Goal: Task Accomplishment & Management: Use online tool/utility

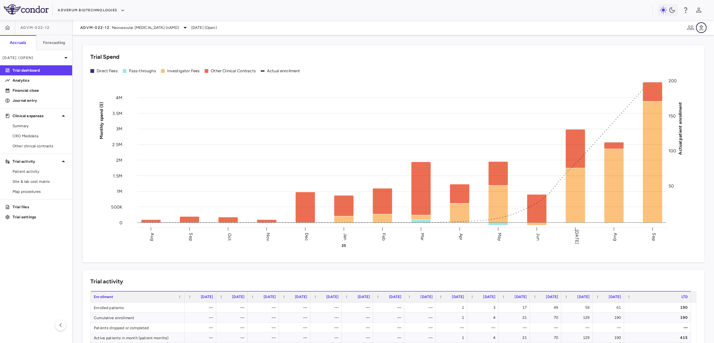
click at [705, 27] on icon "button" at bounding box center [702, 28] width 8 height 8
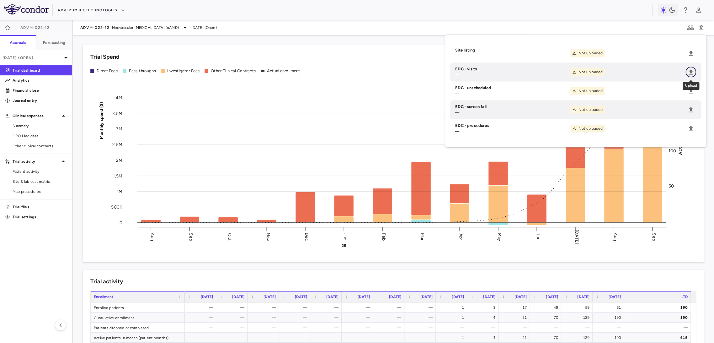
click at [690, 71] on icon "Upload" at bounding box center [691, 71] width 4 height 5
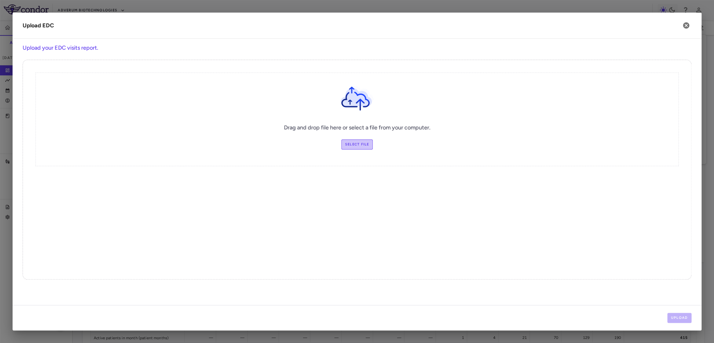
click at [349, 145] on label "Select file" at bounding box center [357, 144] width 32 height 10
click at [0, 0] on input "Select file" at bounding box center [0, 0] width 0 height 0
click at [683, 320] on button "Upload" at bounding box center [679, 318] width 24 height 10
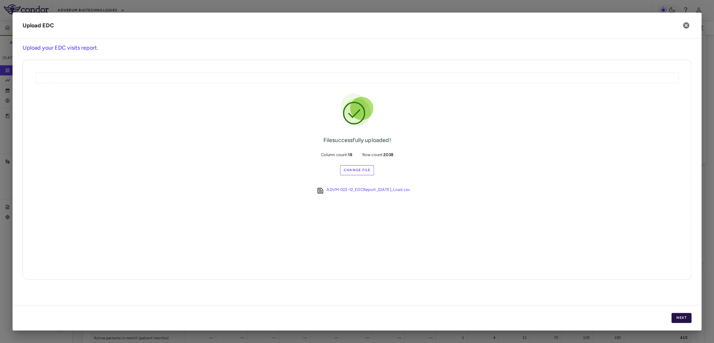
click at [678, 316] on button "Next" at bounding box center [682, 318] width 20 height 10
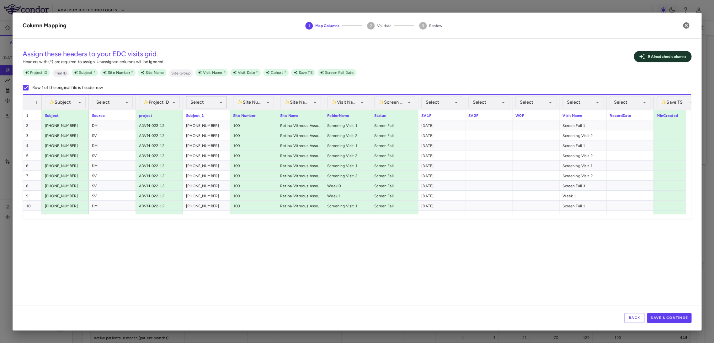
click at [208, 102] on body "Skip to sidebar Skip to main content Adverum Biotechnologies ADVM-022-12 Accrua…" at bounding box center [357, 171] width 714 height 343
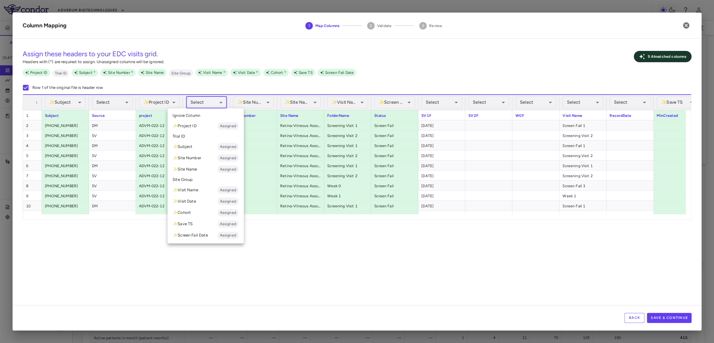
click at [207, 148] on li "✨ Subject Assigned" at bounding box center [206, 146] width 76 height 11
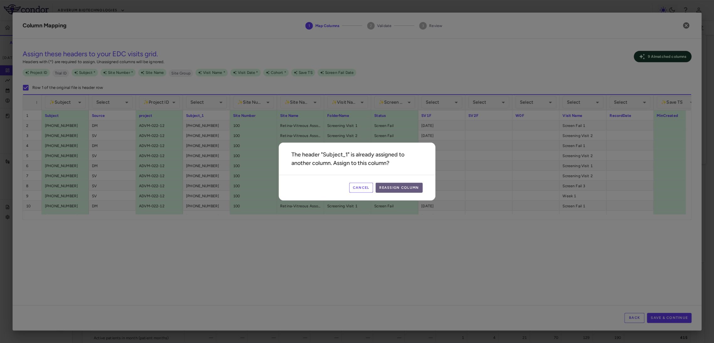
click at [410, 184] on button "Reassign Column" at bounding box center [399, 188] width 47 height 10
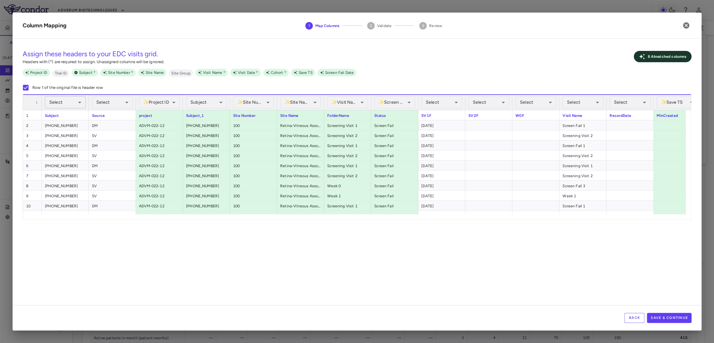
click at [75, 104] on body "Skip to sidebar Skip to main content Adverum Biotechnologies ADVM-022-12 Accrua…" at bounding box center [357, 171] width 714 height 343
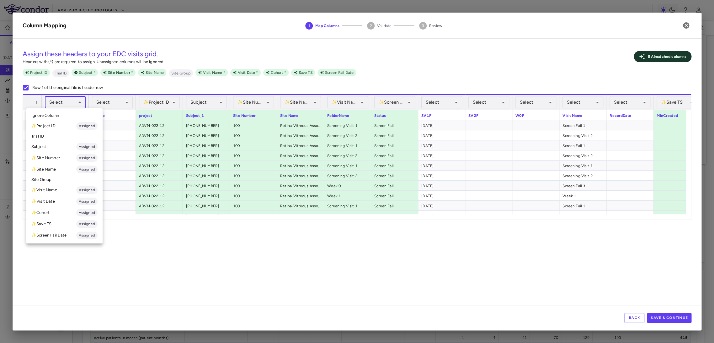
click at [67, 146] on li "Subject Assigned" at bounding box center [64, 146] width 76 height 11
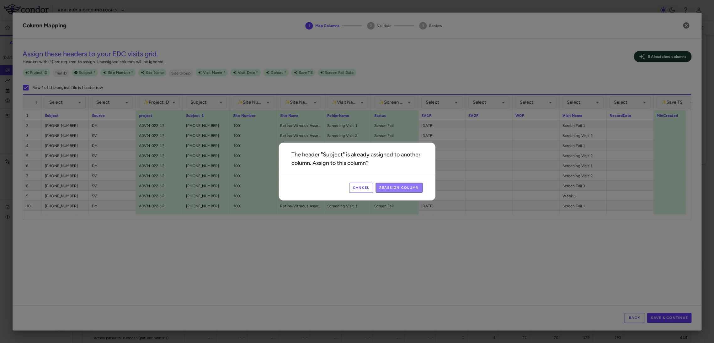
click at [387, 186] on button "Reassign Column" at bounding box center [399, 188] width 47 height 10
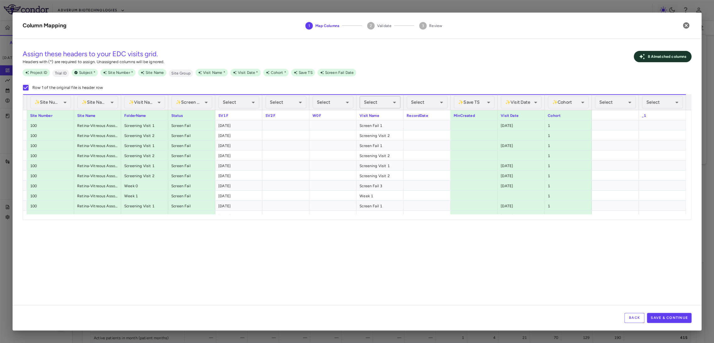
click at [377, 104] on body "Skip to sidebar Skip to main content Adverum Biotechnologies ADVM-022-12 Accrua…" at bounding box center [357, 171] width 714 height 343
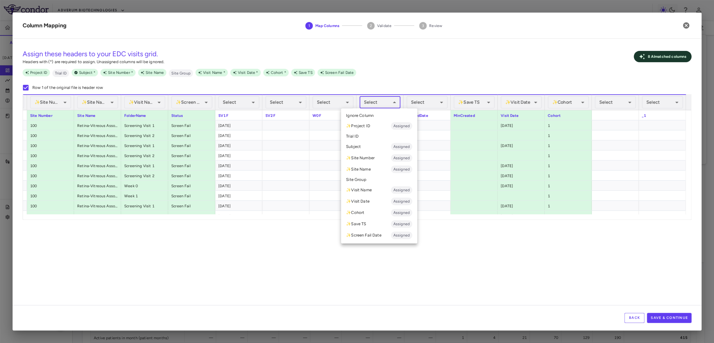
click at [384, 190] on li "✨ Visit Name Assigned" at bounding box center [379, 189] width 76 height 11
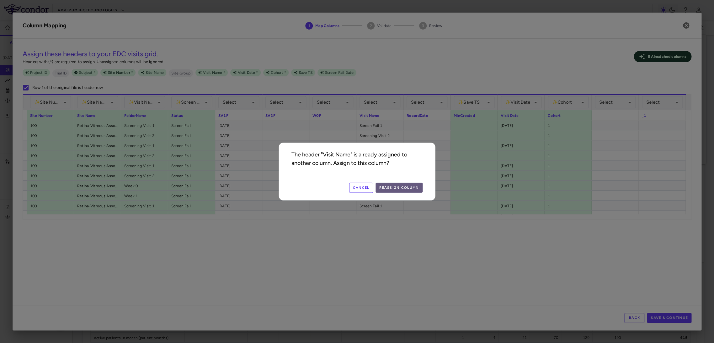
click at [410, 185] on button "Reassign Column" at bounding box center [399, 188] width 47 height 10
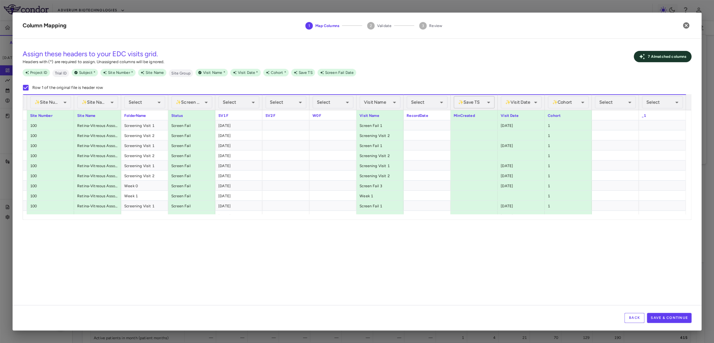
click at [466, 104] on body "Skip to sidebar Skip to main content Adverum Biotechnologies ADVM-022-12 Accrua…" at bounding box center [357, 171] width 714 height 343
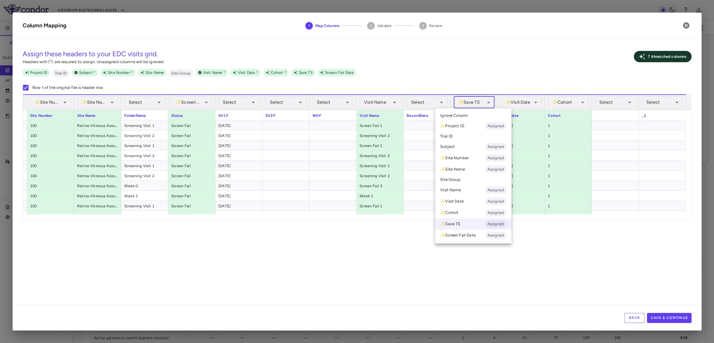
click at [467, 114] on span "Ignore Column" at bounding box center [454, 116] width 28 height 6
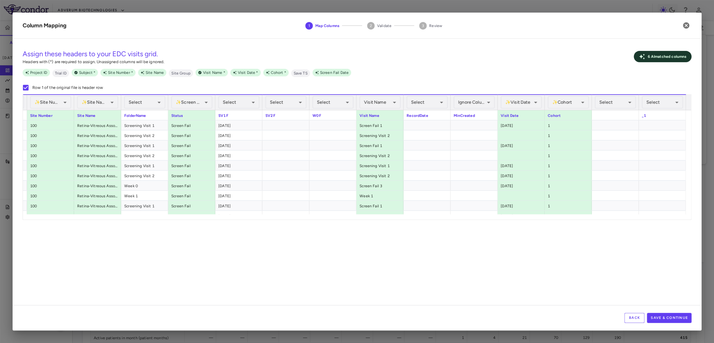
scroll to position [0, 196]
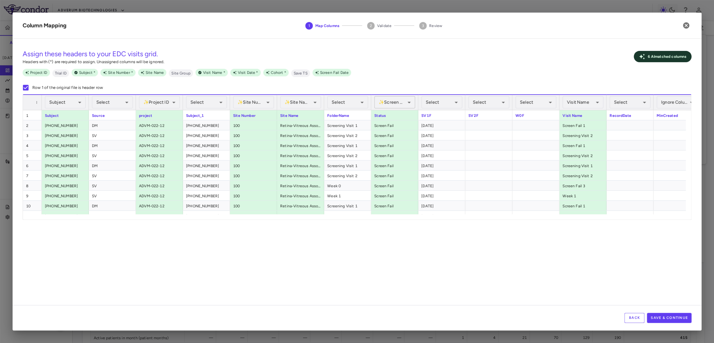
click at [388, 99] on body "Skip to sidebar Skip to main content Adverum Biotechnologies ADVM-022-12 Accrua…" at bounding box center [357, 171] width 714 height 343
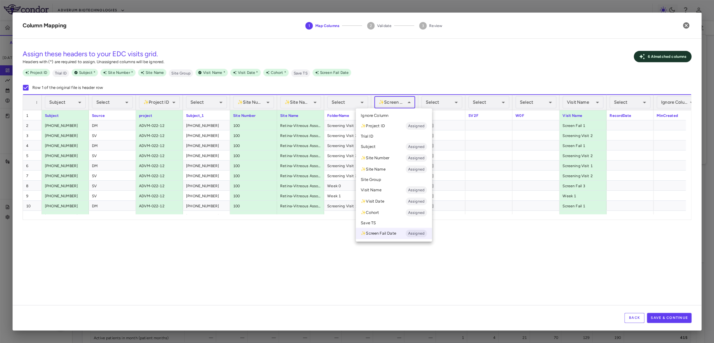
drag, startPoint x: 403, startPoint y: 121, endPoint x: 402, endPoint y: 116, distance: 5.1
click at [402, 116] on ul "Select Ignore Column ✨ Project ID Assigned Trial ID Subject Assigned ✨ Site Num…" at bounding box center [394, 174] width 76 height 133
click at [402, 116] on li "Ignore Column" at bounding box center [394, 115] width 76 height 9
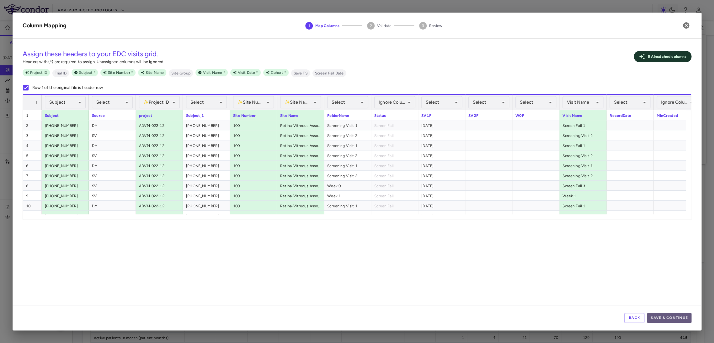
click at [677, 313] on button "Save & Continue" at bounding box center [669, 318] width 45 height 10
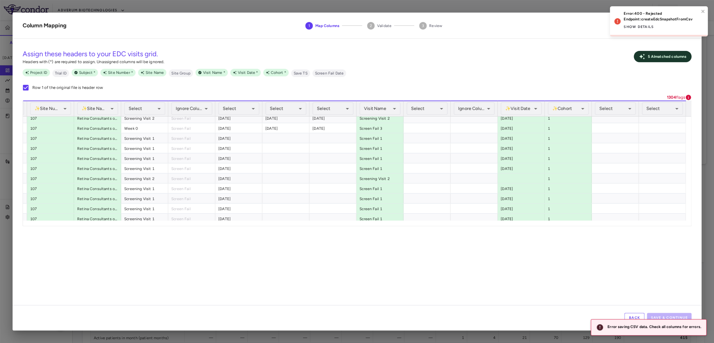
click at [667, 26] on div "Error: 400 - Rejected Endpoint: createEdcSnapshotFromCsv Show details" at bounding box center [661, 21] width 75 height 21
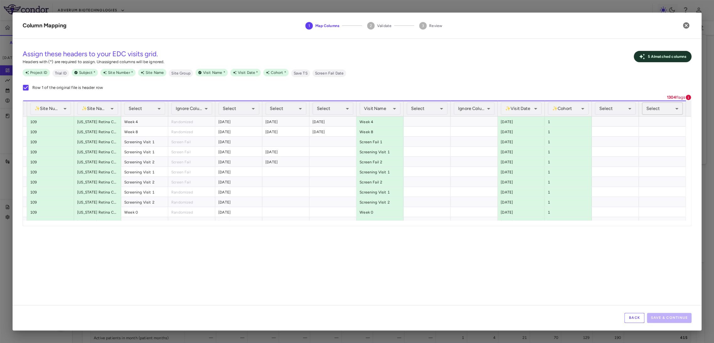
drag, startPoint x: 668, startPoint y: 97, endPoint x: 676, endPoint y: 111, distance: 15.9
click at [668, 98] on b "1304" at bounding box center [671, 97] width 9 height 5
click at [627, 319] on button "Back" at bounding box center [634, 318] width 20 height 10
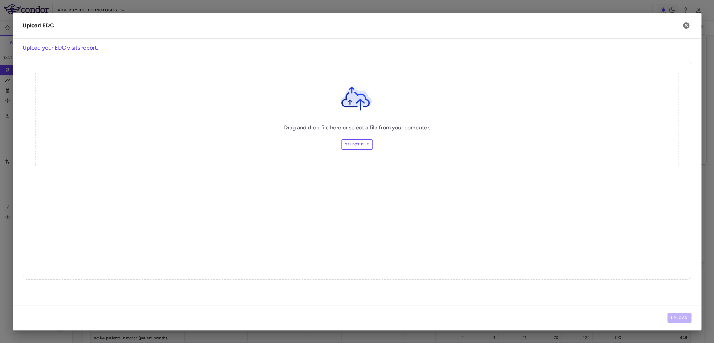
click at [357, 142] on label "Select file" at bounding box center [357, 144] width 32 height 10
click at [0, 0] on input "Select file" at bounding box center [0, 0] width 0 height 0
click at [687, 315] on button "Upload" at bounding box center [679, 318] width 24 height 10
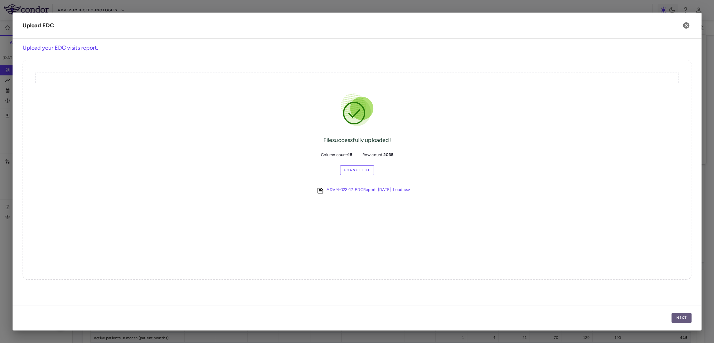
click at [683, 314] on button "Next" at bounding box center [682, 318] width 20 height 10
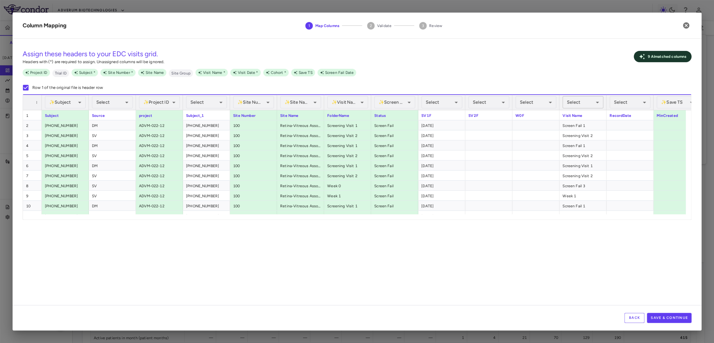
click at [577, 104] on body "Skip to sidebar Skip to main content Adverum Biotechnologies ADVM-022-12 Accrua…" at bounding box center [357, 171] width 714 height 343
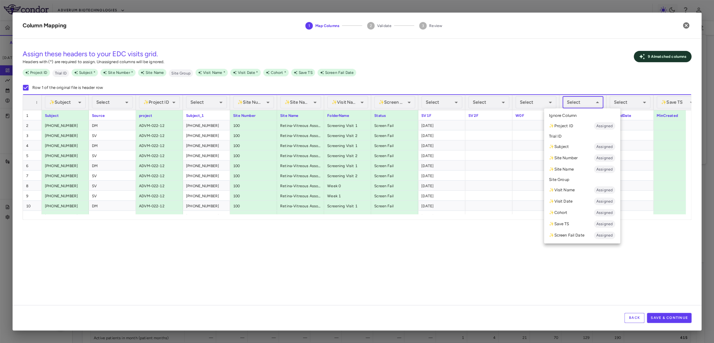
click at [585, 188] on li "✨ Visit Name Assigned" at bounding box center [582, 189] width 76 height 11
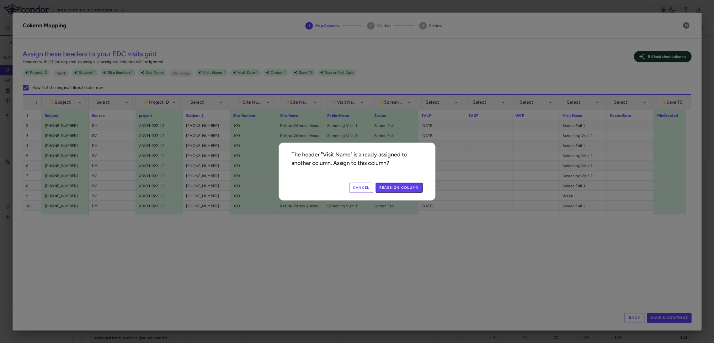
click at [387, 188] on button "Reassign Column" at bounding box center [399, 188] width 47 height 10
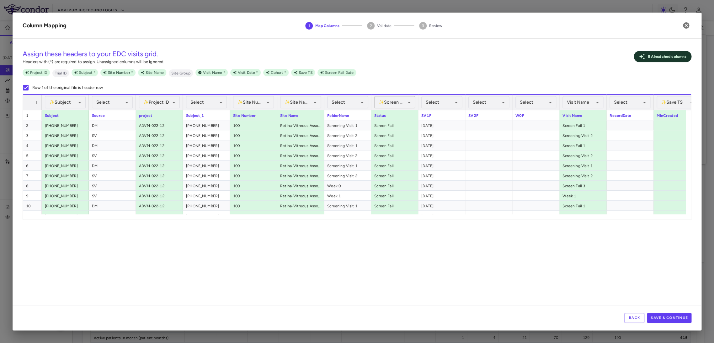
click at [402, 104] on body "Skip to sidebar Skip to main content Adverum Biotechnologies ADVM-022-12 Accrua…" at bounding box center [357, 171] width 714 height 343
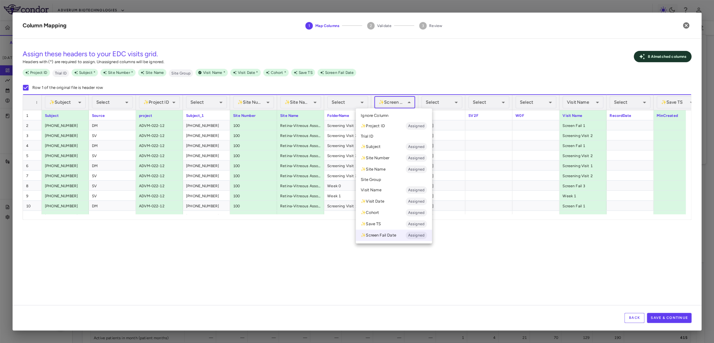
click at [400, 115] on li "Ignore Column" at bounding box center [394, 115] width 76 height 9
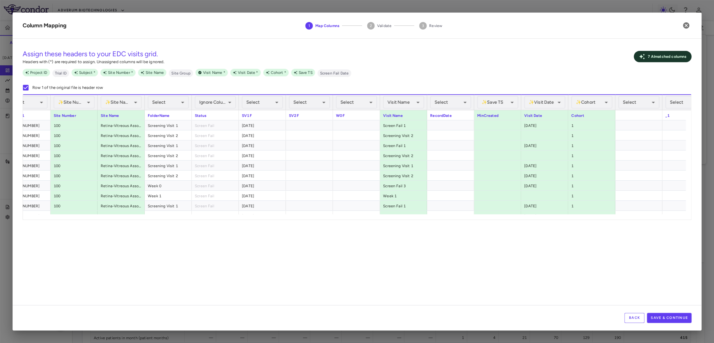
scroll to position [0, 188]
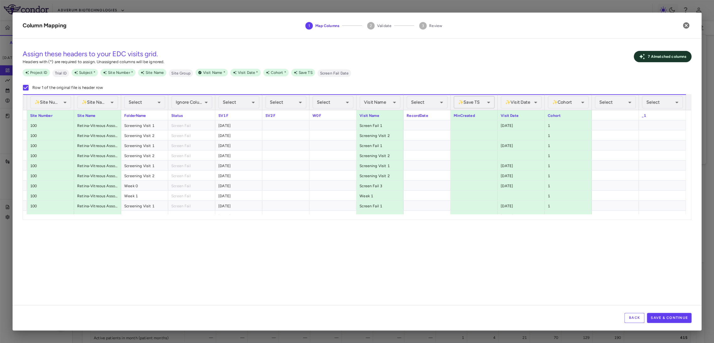
click at [470, 105] on body "Skip to sidebar Skip to main content Adverum Biotechnologies ADVM-022-12 Accrua…" at bounding box center [357, 171] width 714 height 343
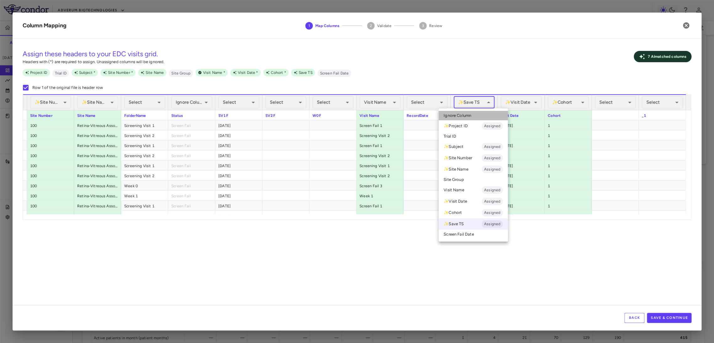
click at [472, 115] on li "Ignore Column" at bounding box center [473, 115] width 69 height 9
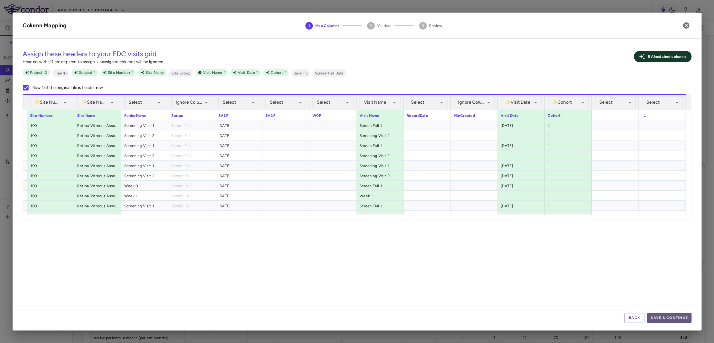
click at [676, 313] on button "Save & Continue" at bounding box center [669, 318] width 45 height 10
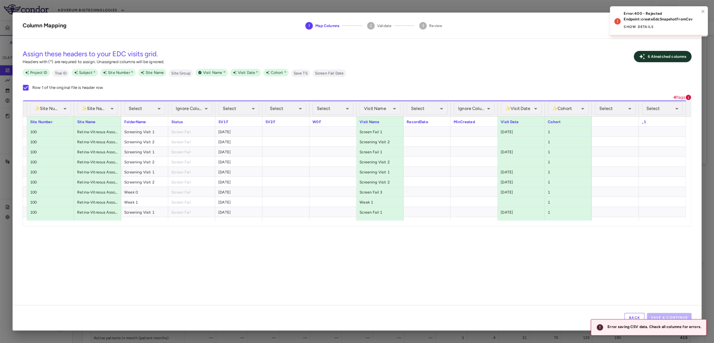
click at [683, 97] on p "4 flags" at bounding box center [679, 97] width 12 height 6
click at [688, 100] on div "**********" at bounding box center [255, 108] width 871 height 16
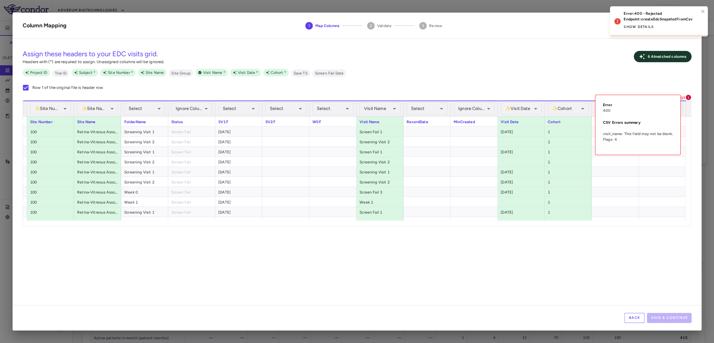
click at [688, 99] on icon at bounding box center [688, 97] width 5 height 5
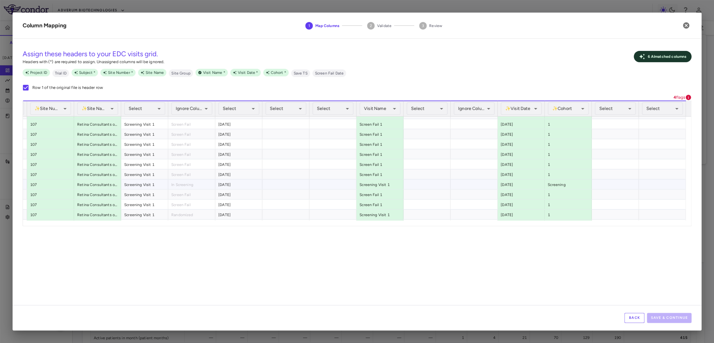
scroll to position [488, 0]
drag, startPoint x: 637, startPoint y: 332, endPoint x: 638, endPoint y: 316, distance: 15.4
click at [637, 331] on div at bounding box center [357, 171] width 714 height 343
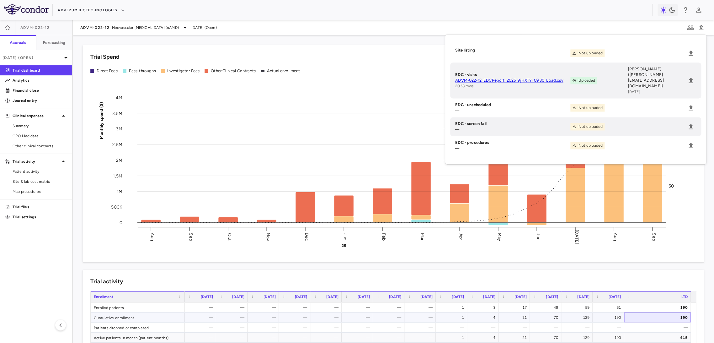
click at [638, 314] on div "190" at bounding box center [659, 317] width 58 height 10
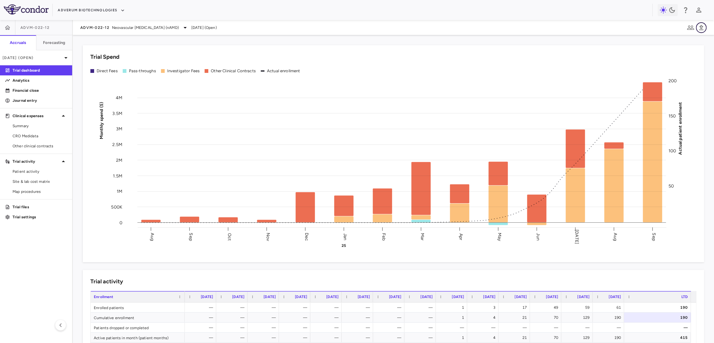
click at [701, 28] on icon "button" at bounding box center [701, 27] width 4 height 5
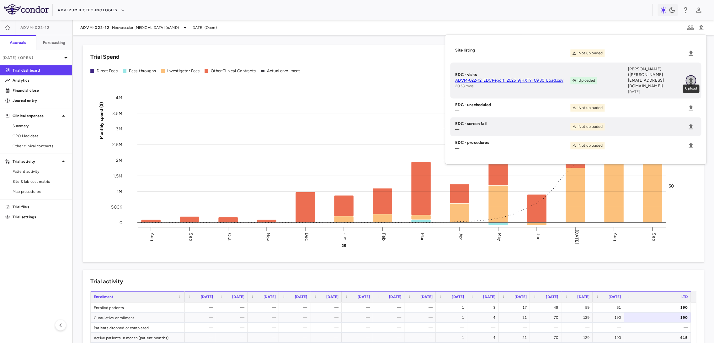
click at [694, 77] on icon "Upload" at bounding box center [691, 81] width 8 height 8
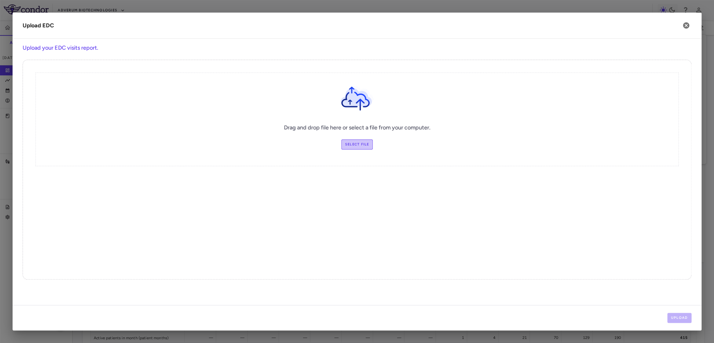
click at [372, 141] on label "Select file" at bounding box center [357, 144] width 32 height 10
click at [0, 0] on input "Select file" at bounding box center [0, 0] width 0 height 0
click at [675, 314] on button "Upload" at bounding box center [679, 318] width 24 height 10
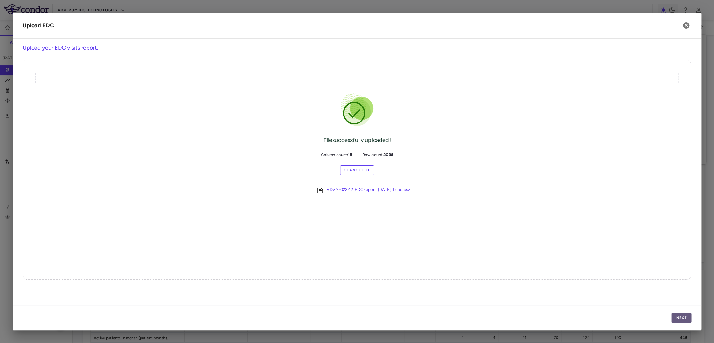
click at [674, 315] on button "Next" at bounding box center [682, 318] width 20 height 10
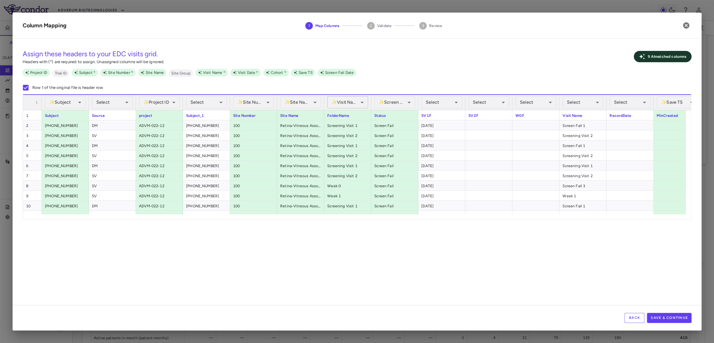
click at [362, 102] on body "Skip to sidebar Skip to main content Adverum Biotechnologies ADVM-022-12 Accrua…" at bounding box center [357, 171] width 714 height 343
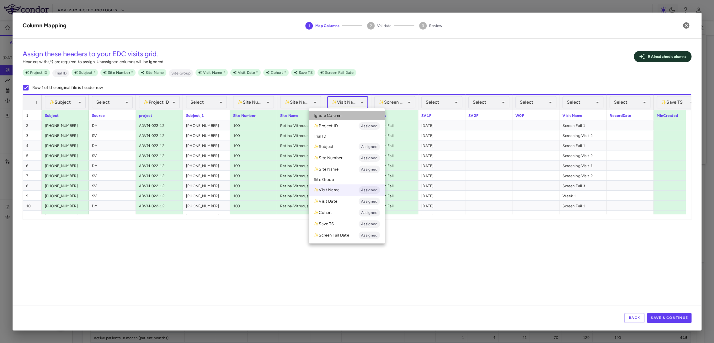
click at [359, 111] on li "Ignore Column" at bounding box center [347, 115] width 76 height 9
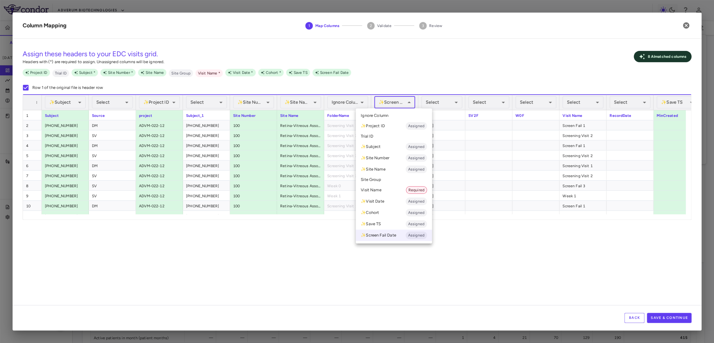
click at [393, 103] on body "Skip to sidebar Skip to main content Adverum Biotechnologies ADVM-022-12 Accrua…" at bounding box center [357, 171] width 714 height 343
click at [394, 117] on li "Ignore Column" at bounding box center [394, 115] width 76 height 9
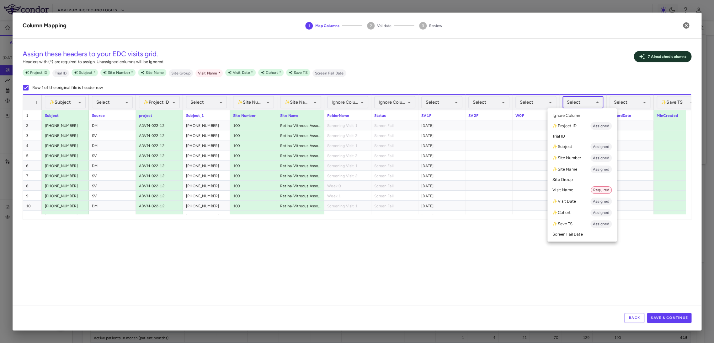
click at [586, 98] on body "Skip to sidebar Skip to main content Adverum Biotechnologies ADVM-022-12 Accrua…" at bounding box center [357, 171] width 714 height 343
click at [593, 185] on li "Visit Name Required" at bounding box center [582, 189] width 69 height 11
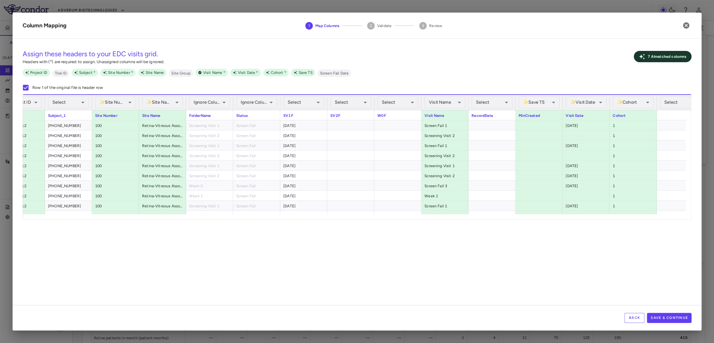
scroll to position [0, 172]
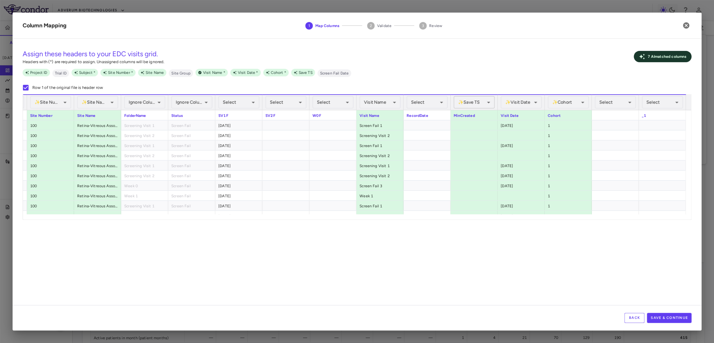
click at [471, 106] on body "Skip to sidebar Skip to main content Adverum Biotechnologies ADVM-022-12 Accrua…" at bounding box center [357, 171] width 714 height 343
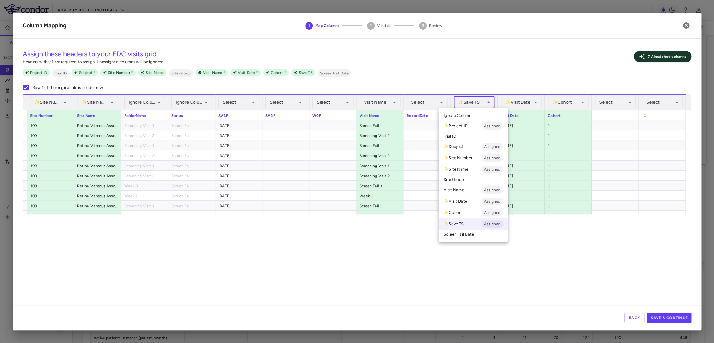
drag, startPoint x: 475, startPoint y: 120, endPoint x: 470, endPoint y: 119, distance: 4.8
click at [470, 119] on ul "Select Ignore Column ✨ Project ID Assigned Trial ID ✨ Subject Assigned ✨ Site N…" at bounding box center [473, 174] width 69 height 133
click at [470, 115] on span "Ignore Column" at bounding box center [458, 116] width 28 height 6
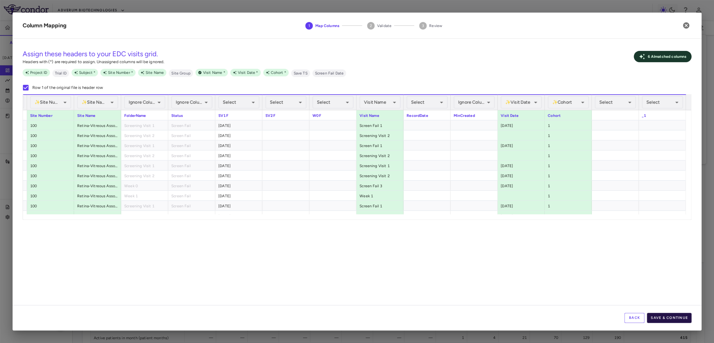
click at [683, 321] on button "Save & Continue" at bounding box center [669, 318] width 45 height 10
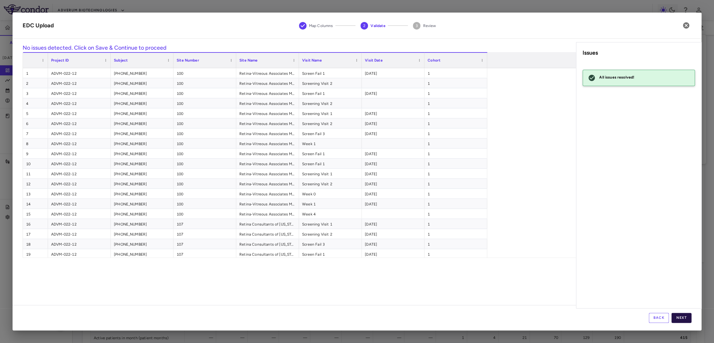
click at [681, 315] on button "Next" at bounding box center [682, 318] width 20 height 10
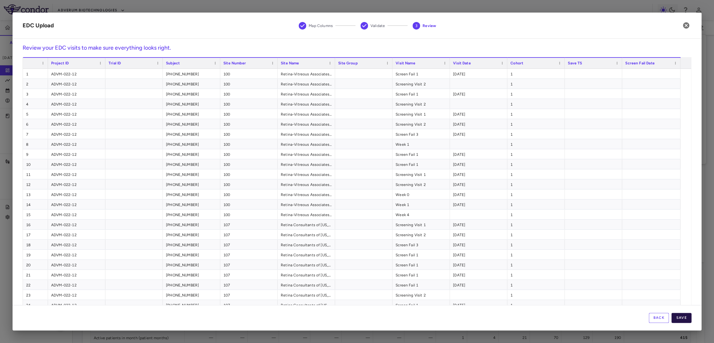
click at [681, 315] on button "Save" at bounding box center [682, 318] width 20 height 10
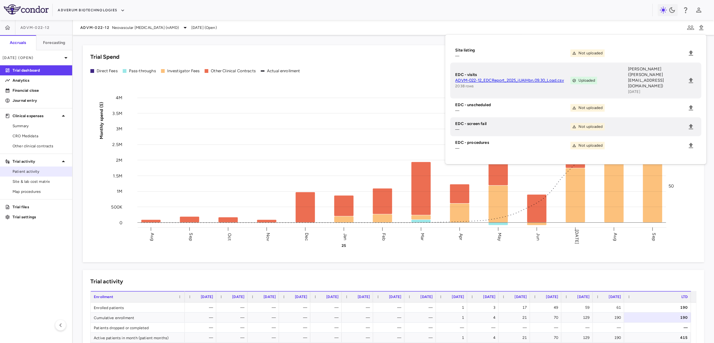
click at [56, 174] on link "Patient activity" at bounding box center [36, 171] width 72 height 9
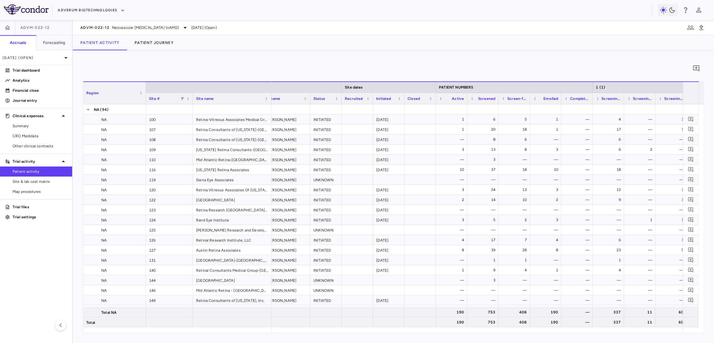
scroll to position [0, 75]
